Goal: Task Accomplishment & Management: Manage account settings

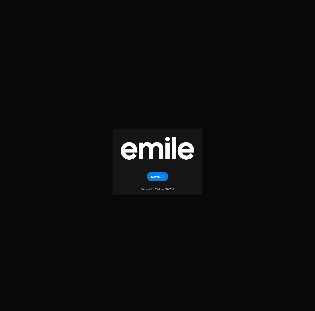
click at [117, 108] on login "Connect Version 1.6.2+35.gd9122c0" at bounding box center [157, 155] width 315 height 311
click at [158, 177] on span "Connect" at bounding box center [157, 176] width 13 height 9
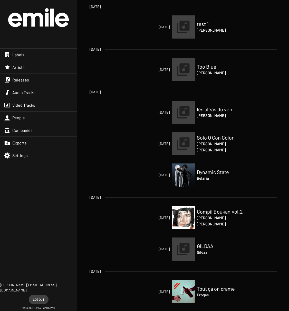
drag, startPoint x: 31, startPoint y: 21, endPoint x: 30, endPoint y: 24, distance: 3.5
click at [31, 21] on img at bounding box center [38, 17] width 61 height 19
click at [34, 90] on span "Audio Tracks" at bounding box center [23, 92] width 23 height 5
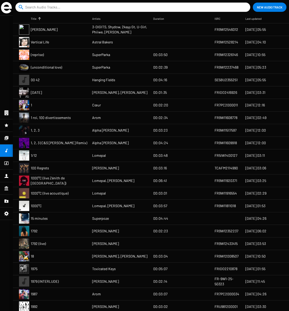
click at [9, 10] on img at bounding box center [6, 7] width 11 height 11
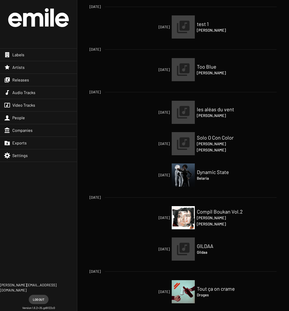
click at [35, 79] on div "Releases" at bounding box center [38, 80] width 77 height 12
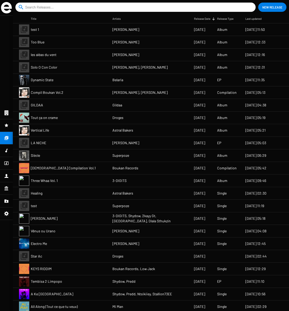
click at [63, 80] on mat-cell "Dynamic State" at bounding box center [72, 80] width 82 height 12
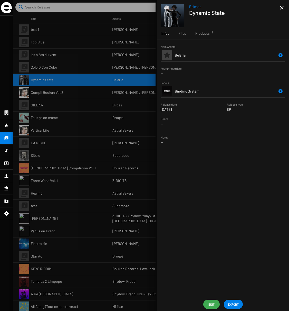
click at [211, 303] on span "Edit" at bounding box center [211, 303] width 8 height 9
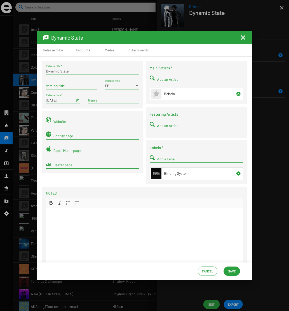
click at [243, 37] on mat-icon "Fermer la fenêtre" at bounding box center [243, 37] width 6 height 6
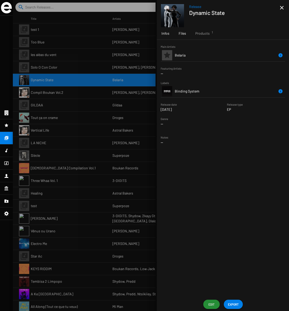
click at [182, 33] on span "Files" at bounding box center [182, 33] width 7 height 5
click at [162, 34] on span "Infos" at bounding box center [165, 33] width 8 height 5
click at [7, 149] on icon at bounding box center [6, 151] width 3 height 4
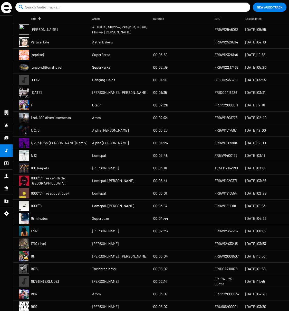
click at [49, 54] on mat-cell "(reprise)" at bounding box center [61, 55] width 61 height 12
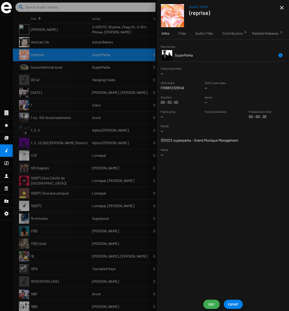
click at [210, 303] on span "Edit" at bounding box center [211, 303] width 8 height 9
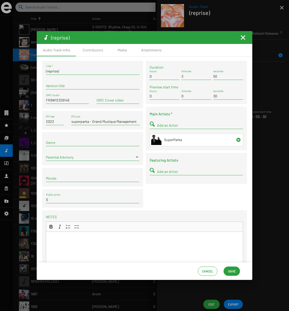
click at [244, 37] on mat-icon "Fermer la fenêtre" at bounding box center [243, 37] width 6 height 6
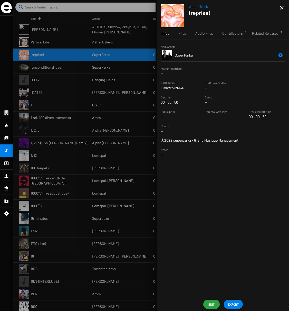
click at [7, 136] on icon at bounding box center [7, 138] width 4 height 4
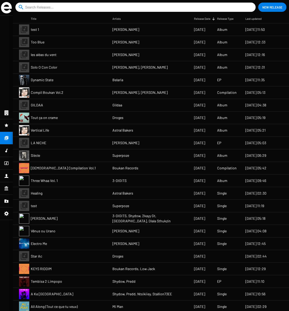
click at [50, 82] on span "Dynamic State" at bounding box center [42, 79] width 23 height 5
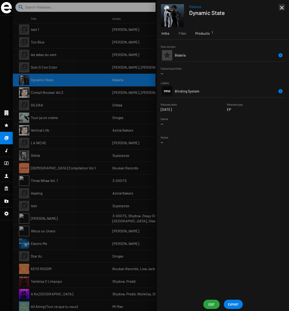
click at [202, 34] on span "Products 1" at bounding box center [202, 33] width 14 height 5
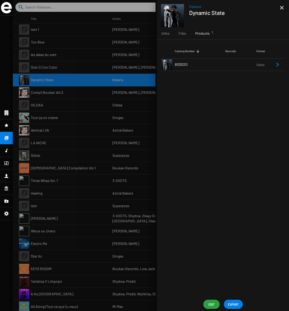
click at [23, 107] on div at bounding box center [151, 155] width 276 height 311
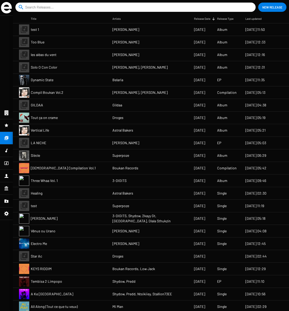
click at [39, 129] on span "Vertical Life" at bounding box center [40, 130] width 18 height 5
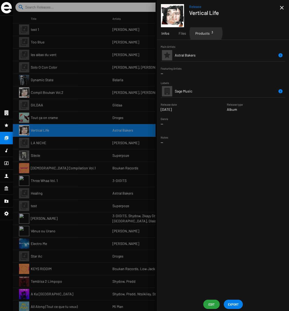
click at [206, 33] on span "Products 3" at bounding box center [202, 33] width 14 height 5
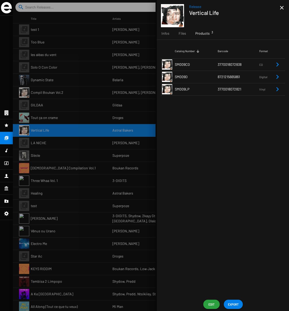
click at [178, 89] on span "SM009LP" at bounding box center [182, 89] width 15 height 4
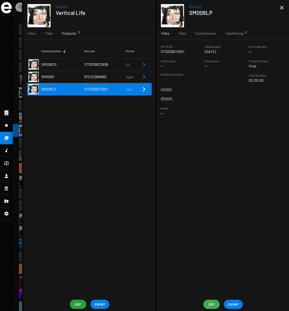
click at [210, 302] on span "Edit" at bounding box center [211, 303] width 8 height 9
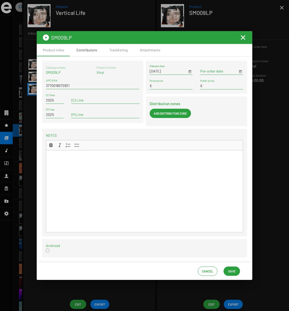
click at [89, 51] on div "Contributors" at bounding box center [86, 49] width 21 height 5
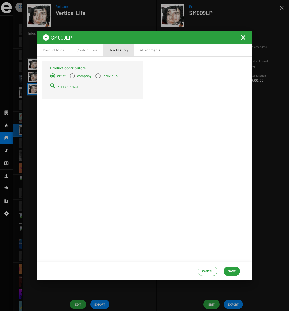
click at [116, 50] on div "Tracklisting" at bounding box center [118, 49] width 18 height 5
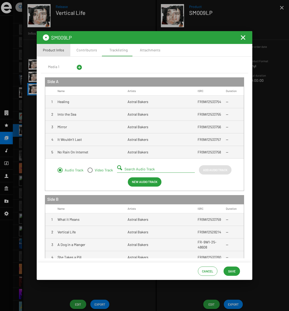
click at [56, 51] on div "Product Infos" at bounding box center [53, 49] width 21 height 5
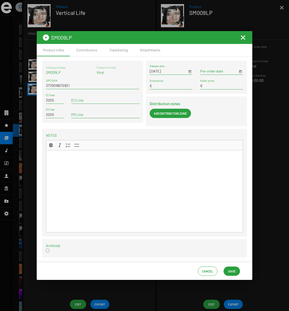
click at [242, 37] on mat-icon "Fermer la fenêtre" at bounding box center [243, 37] width 6 height 6
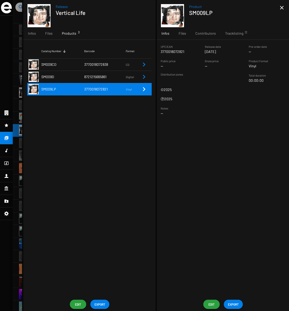
click at [62, 64] on td "SM009CD" at bounding box center [62, 64] width 43 height 12
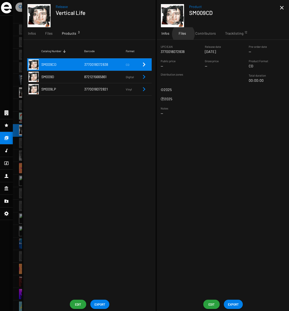
click at [183, 34] on span "Files" at bounding box center [182, 33] width 7 height 5
click at [166, 34] on span "Infos" at bounding box center [165, 33] width 8 height 5
drag, startPoint x: 203, startPoint y: 33, endPoint x: 199, endPoint y: 34, distance: 4.1
click at [203, 33] on span "Contributors" at bounding box center [205, 33] width 21 height 5
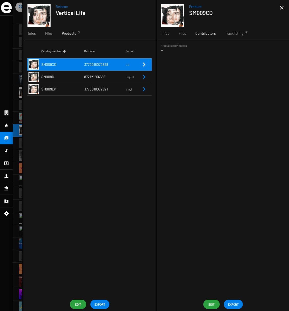
click at [6, 142] on mat-nav-list at bounding box center [6, 163] width 13 height 295
click at [7, 152] on icon at bounding box center [6, 150] width 5 height 6
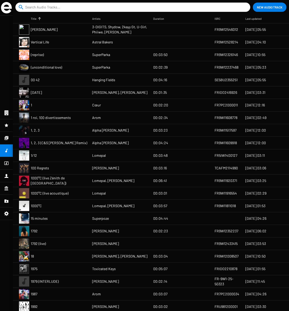
click at [45, 54] on mat-cell "(reprise)" at bounding box center [61, 55] width 61 height 12
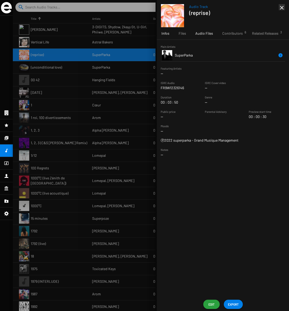
click at [203, 33] on span "Audio Files" at bounding box center [204, 33] width 18 height 5
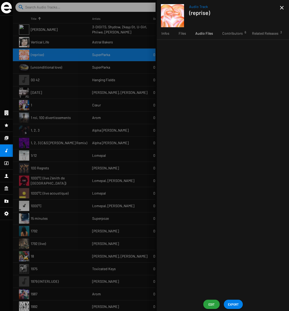
click at [37, 81] on div at bounding box center [151, 155] width 276 height 311
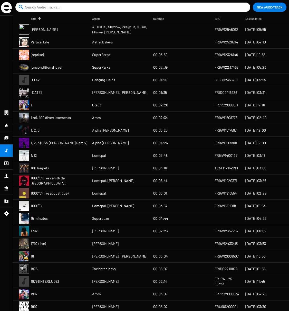
drag, startPoint x: 48, startPoint y: 122, endPoint x: 53, endPoint y: 121, distance: 4.6
click at [48, 122] on mat-cell "1 roi, 100 divertissements" at bounding box center [61, 117] width 61 height 12
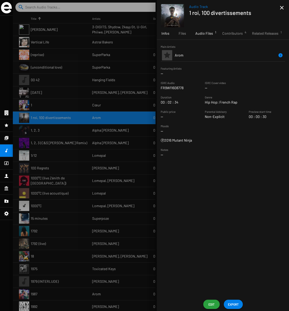
click at [209, 34] on span "Audio Files 1" at bounding box center [204, 33] width 18 height 5
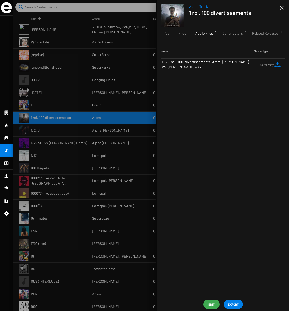
click at [213, 302] on span "Edit" at bounding box center [211, 303] width 8 height 9
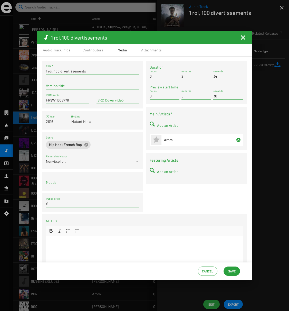
click at [122, 50] on div "Media" at bounding box center [122, 49] width 9 height 5
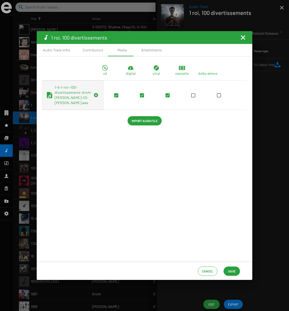
click at [243, 37] on mat-icon "Fermer la fenêtre" at bounding box center [243, 37] width 6 height 6
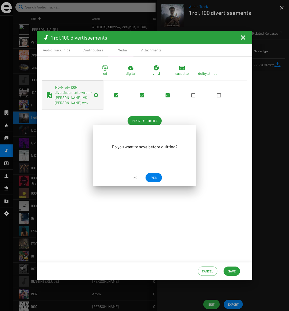
drag, startPoint x: 134, startPoint y: 177, endPoint x: 112, endPoint y: 178, distance: 22.4
click at [134, 177] on span "No" at bounding box center [135, 177] width 4 height 9
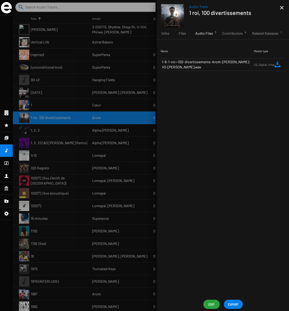
click at [6, 138] on icon at bounding box center [6, 138] width 5 height 6
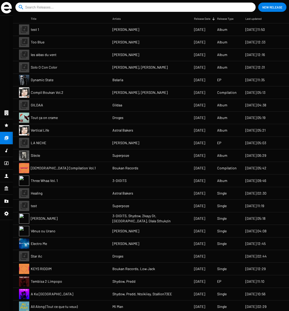
click at [47, 67] on span "Solo O Con Color" at bounding box center [44, 67] width 26 height 5
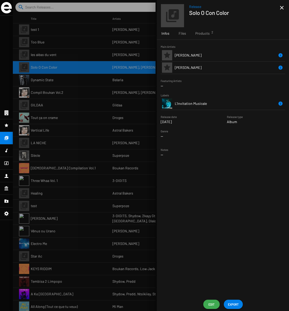
click at [210, 303] on span "Edit" at bounding box center [211, 303] width 8 height 9
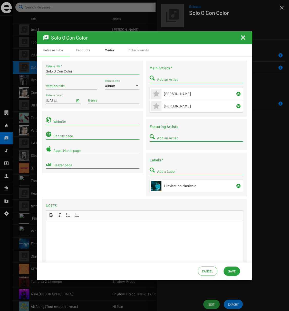
click at [103, 50] on div "Media" at bounding box center [110, 50] width 26 height 12
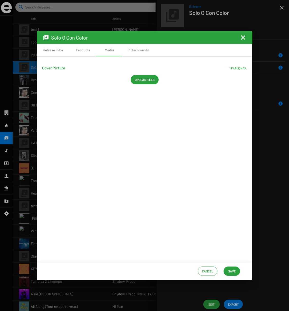
click at [244, 36] on mat-icon "Fermer la fenêtre" at bounding box center [243, 37] width 6 height 6
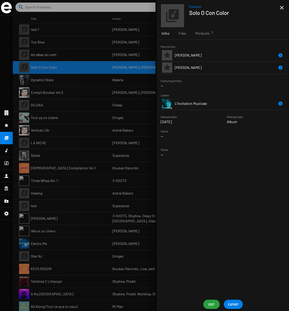
click at [11, 150] on div at bounding box center [6, 150] width 13 height 12
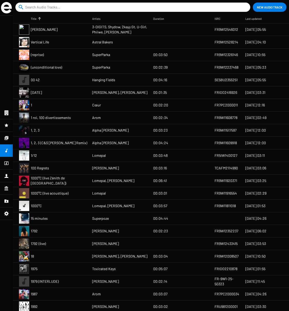
drag, startPoint x: 60, startPoint y: 64, endPoint x: 67, endPoint y: 67, distance: 7.6
click at [60, 64] on mat-cell "(unconditional love)" at bounding box center [61, 67] width 61 height 12
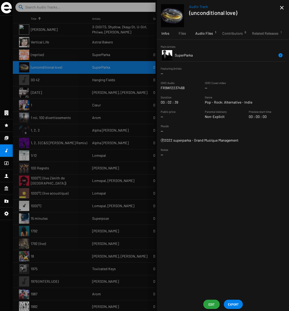
click at [204, 34] on span "Audio Files 1" at bounding box center [204, 33] width 18 height 5
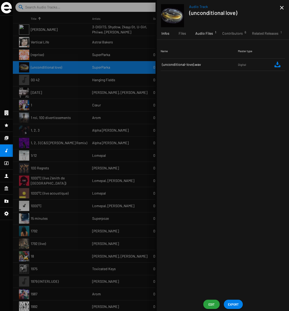
click at [164, 34] on span "Infos" at bounding box center [165, 33] width 8 height 5
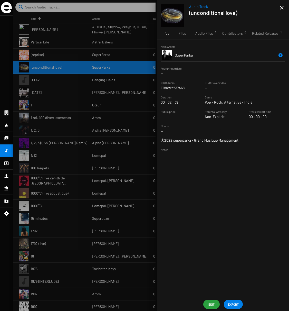
click at [213, 303] on span "Edit" at bounding box center [211, 303] width 8 height 9
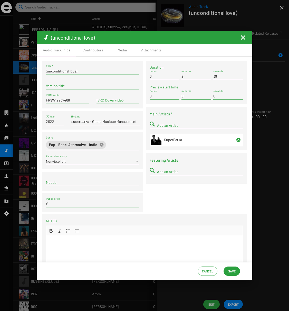
click at [25, 120] on div at bounding box center [144, 155] width 289 height 311
click at [243, 38] on mat-icon "Fermer la fenêtre" at bounding box center [243, 37] width 6 height 6
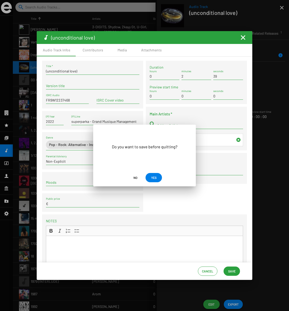
click at [135, 176] on span "No" at bounding box center [135, 177] width 4 height 9
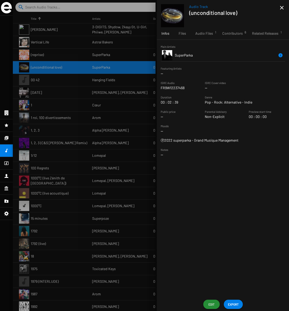
click at [63, 83] on div at bounding box center [151, 155] width 276 height 311
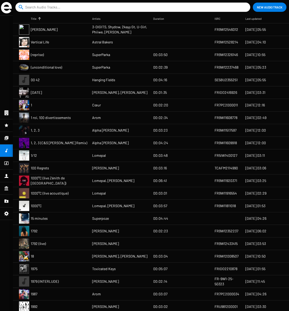
click at [183, 178] on mat-cell "00:06:41" at bounding box center [183, 180] width 61 height 12
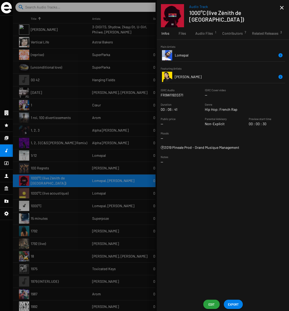
click at [210, 303] on span "Edit" at bounding box center [211, 303] width 8 height 9
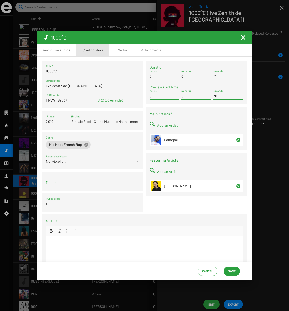
drag, startPoint x: 95, startPoint y: 50, endPoint x: 116, endPoint y: 50, distance: 21.0
click at [95, 50] on div "Contributors" at bounding box center [93, 49] width 21 height 5
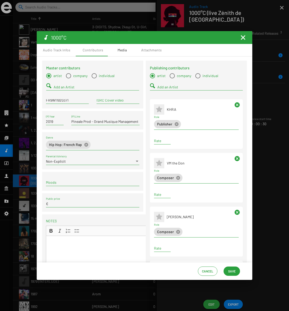
click at [118, 50] on div "Media" at bounding box center [122, 49] width 9 height 5
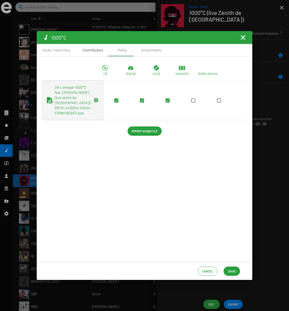
click at [96, 52] on div "Contributors" at bounding box center [93, 49] width 21 height 5
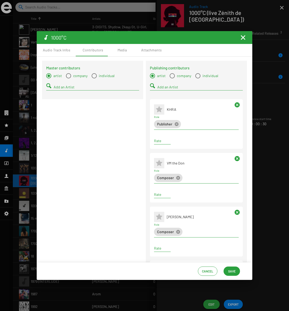
click at [287, 143] on div at bounding box center [144, 155] width 289 height 311
click at [243, 38] on mat-icon "Fermer la fenêtre" at bounding box center [243, 37] width 6 height 6
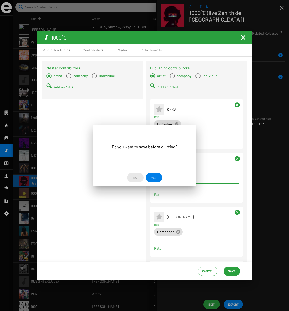
click at [136, 176] on span "No" at bounding box center [135, 177] width 4 height 9
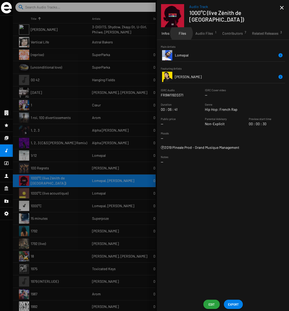
click at [181, 33] on span "Files" at bounding box center [182, 33] width 7 height 5
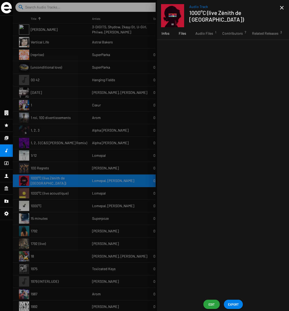
click at [165, 36] on span "Infos" at bounding box center [166, 33] width 8 height 5
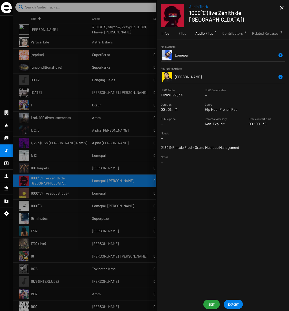
click at [203, 34] on span "Audio Files 1" at bounding box center [205, 33] width 18 height 5
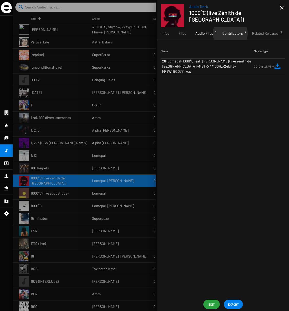
click at [229, 33] on span "Contributors 7" at bounding box center [233, 33] width 21 height 5
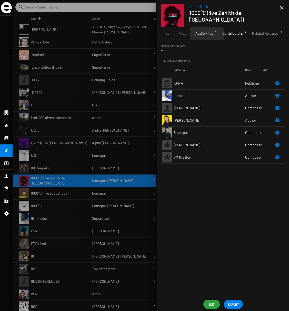
click at [207, 34] on span "Audio Files 1" at bounding box center [205, 33] width 18 height 5
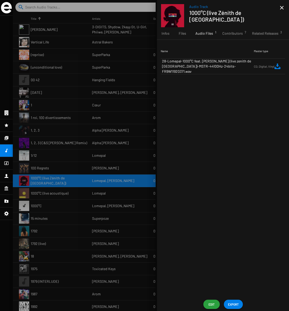
click at [6, 138] on icon at bounding box center [6, 138] width 5 height 6
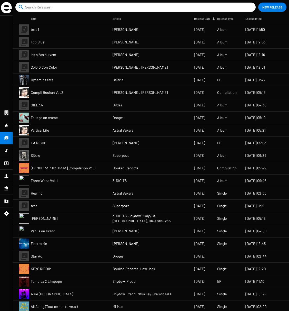
click at [61, 118] on mat-cell "Tout ça on crame" at bounding box center [72, 117] width 82 height 12
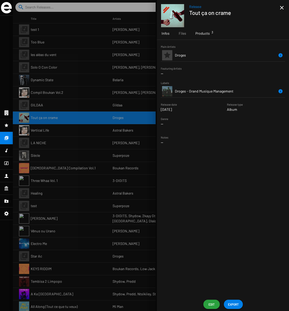
click at [206, 30] on div "Products 3" at bounding box center [203, 33] width 24 height 12
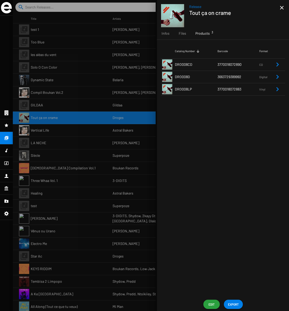
click at [190, 62] on td "DRO008CD" at bounding box center [196, 64] width 43 height 12
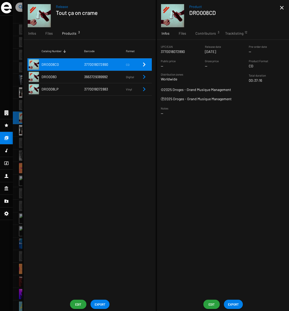
click at [212, 303] on span "Edit" at bounding box center [212, 303] width 8 height 9
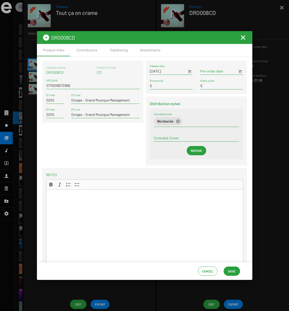
click at [245, 38] on mat-icon "Fermer la fenêtre" at bounding box center [243, 37] width 6 height 6
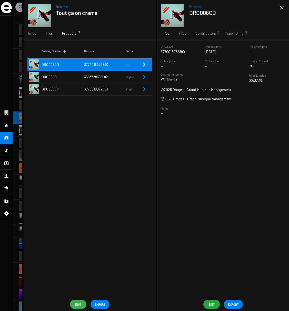
click at [78, 302] on span "Edit" at bounding box center [78, 303] width 8 height 9
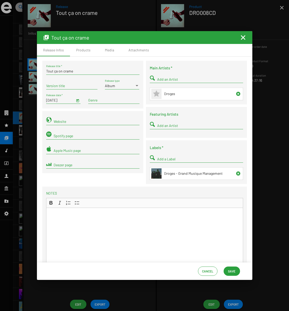
drag, startPoint x: 245, startPoint y: 37, endPoint x: 58, endPoint y: 69, distance: 189.6
click at [245, 37] on mat-icon "Fermer la fenêtre" at bounding box center [243, 37] width 6 height 6
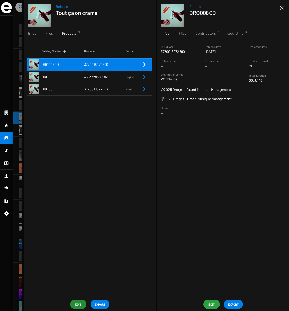
click at [18, 83] on div at bounding box center [151, 155] width 276 height 311
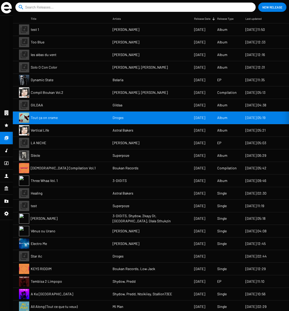
drag, startPoint x: 14, startPoint y: 82, endPoint x: 14, endPoint y: 85, distance: 2.9
click at [14, 82] on div at bounding box center [151, 155] width 276 height 311
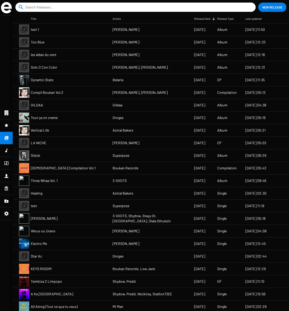
click at [7, 148] on icon at bounding box center [6, 150] width 5 height 6
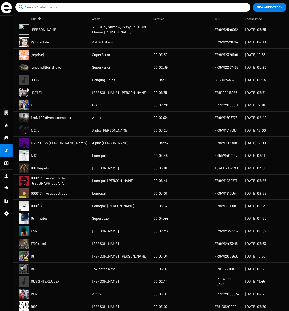
click at [45, 108] on mat-cell "1" at bounding box center [61, 105] width 61 height 12
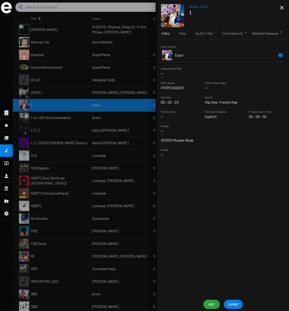
click at [212, 304] on span "Edit" at bounding box center [212, 303] width 8 height 9
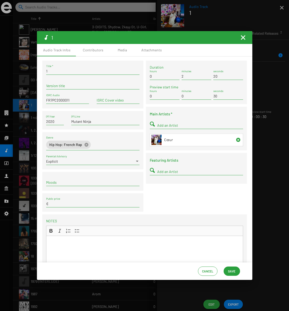
click at [245, 37] on mat-icon "Fermer la fenêtre" at bounding box center [243, 37] width 6 height 6
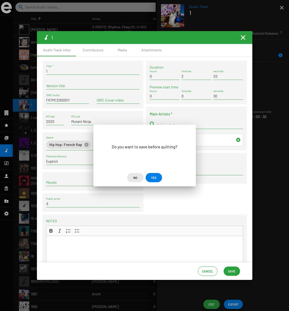
click at [136, 178] on span "No" at bounding box center [135, 177] width 4 height 9
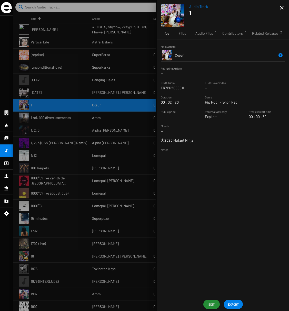
click at [64, 54] on div at bounding box center [151, 155] width 276 height 311
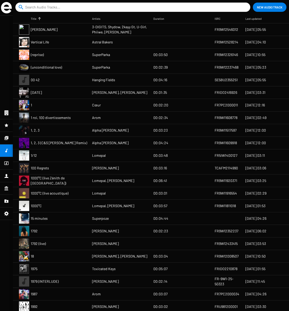
click at [6, 137] on icon at bounding box center [7, 138] width 4 height 4
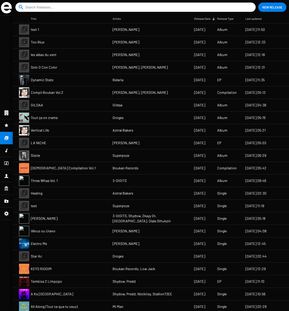
click at [56, 68] on span "Solo O Con Color" at bounding box center [44, 67] width 26 height 5
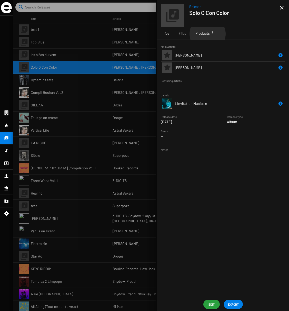
click at [207, 34] on span "Products 2" at bounding box center [203, 33] width 14 height 5
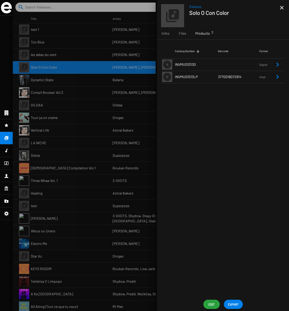
click at [190, 64] on span "INVMUS1013D" at bounding box center [185, 64] width 21 height 4
